Goal: Register for event/course

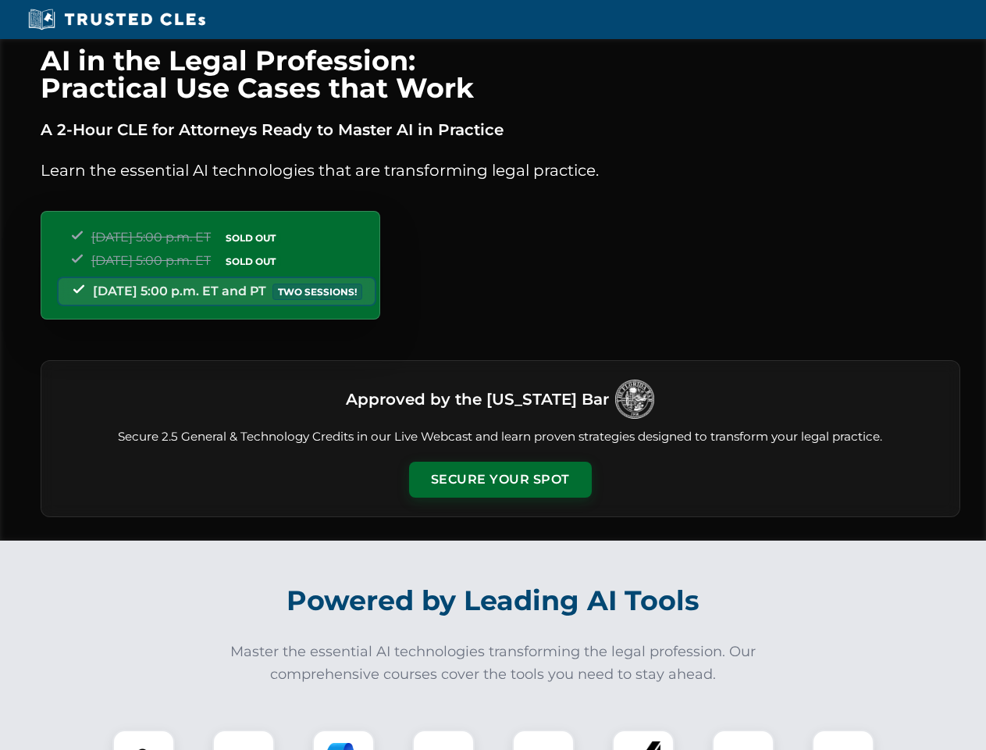
click at [500, 480] on button "Secure Your Spot" at bounding box center [500, 480] width 183 height 36
click at [144, 740] on img at bounding box center [143, 760] width 45 height 45
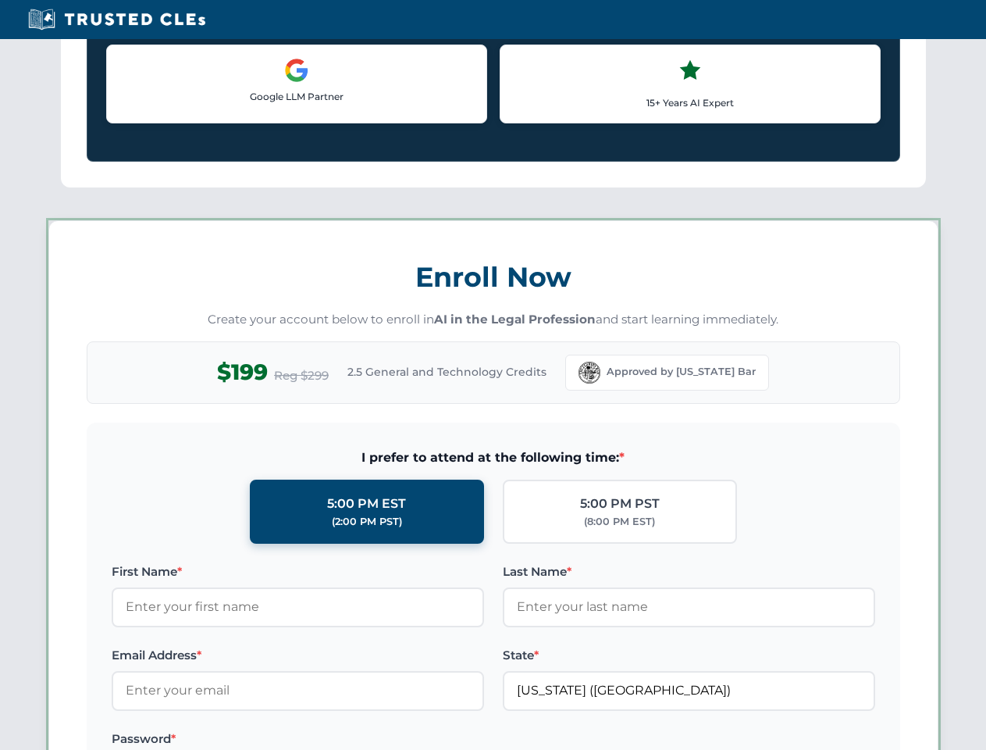
click at [344, 740] on label "Password *" at bounding box center [298, 739] width 373 height 19
